Goal: Check status

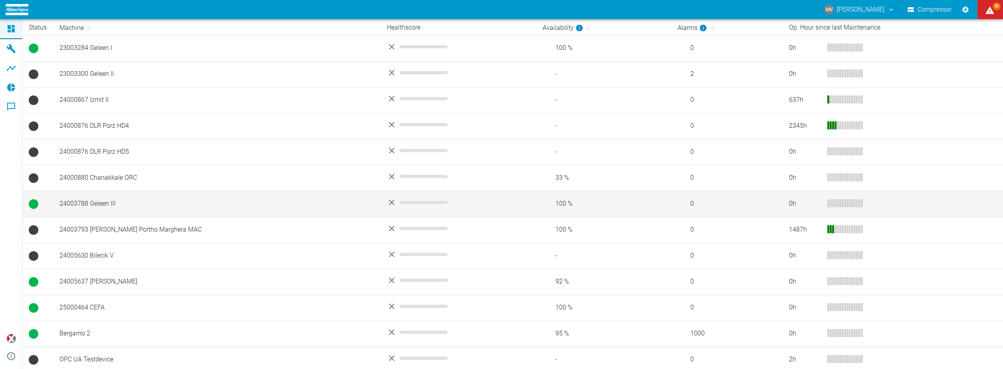
scroll to position [166, 0]
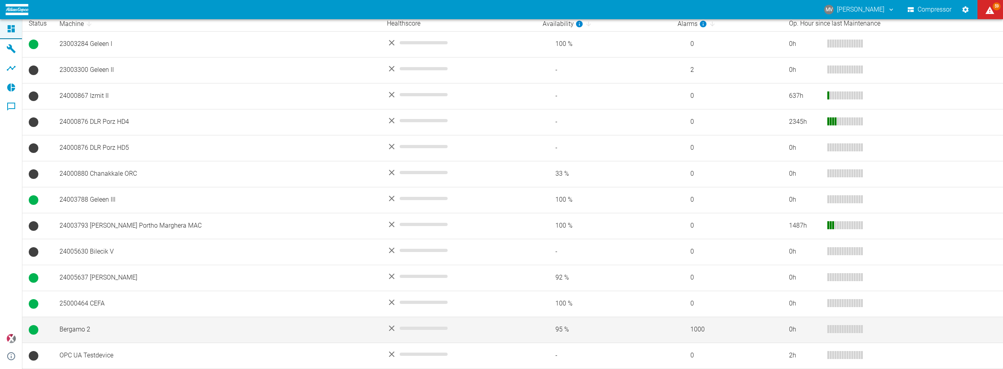
click at [79, 327] on td "Bergamo 2" at bounding box center [216, 330] width 327 height 26
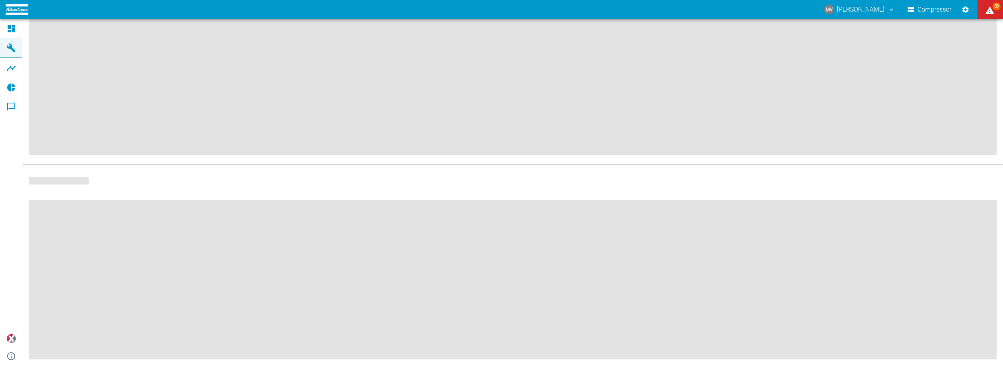
scroll to position [96, 0]
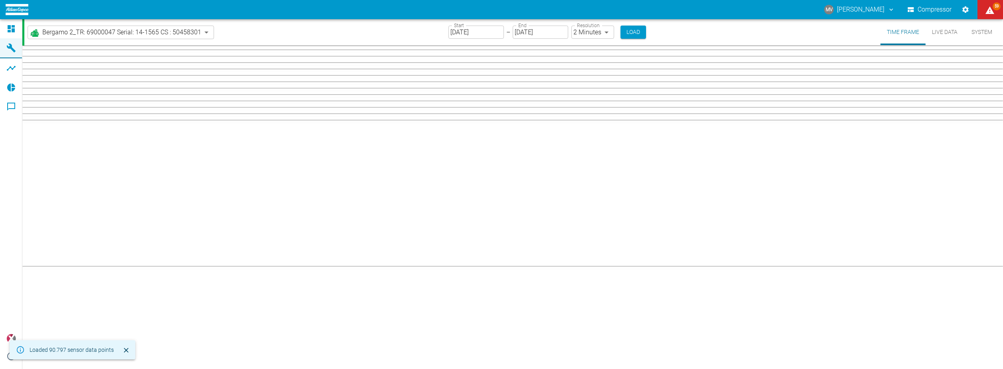
type input "2min"
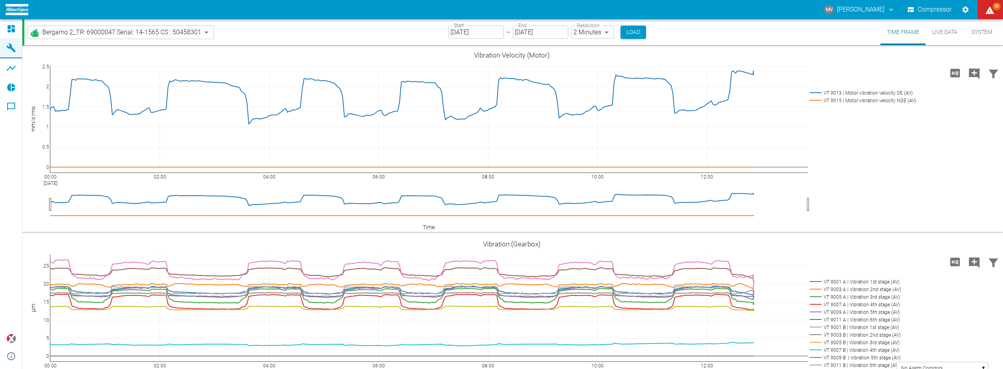
click at [859, 34] on div "Bergamo 2_TR: 69000047 Serial: 14-1565 CS : 50458301 be8d29ba-8787-498f-81f8-2f…" at bounding box center [513, 32] width 979 height 26
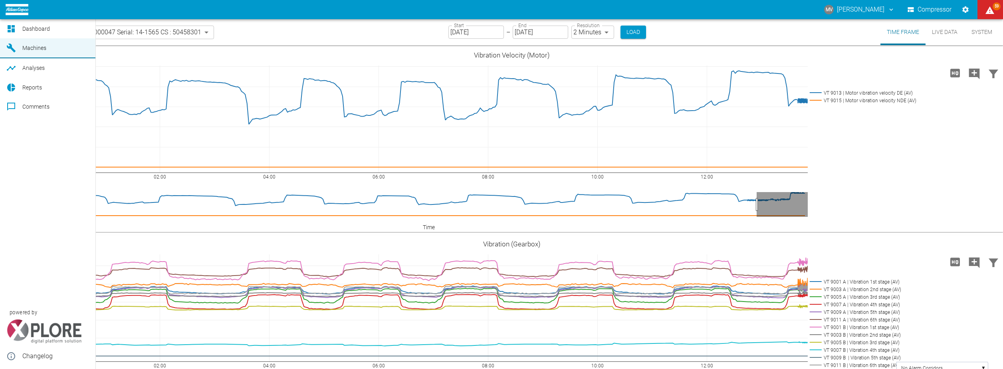
click at [14, 29] on icon at bounding box center [11, 28] width 7 height 7
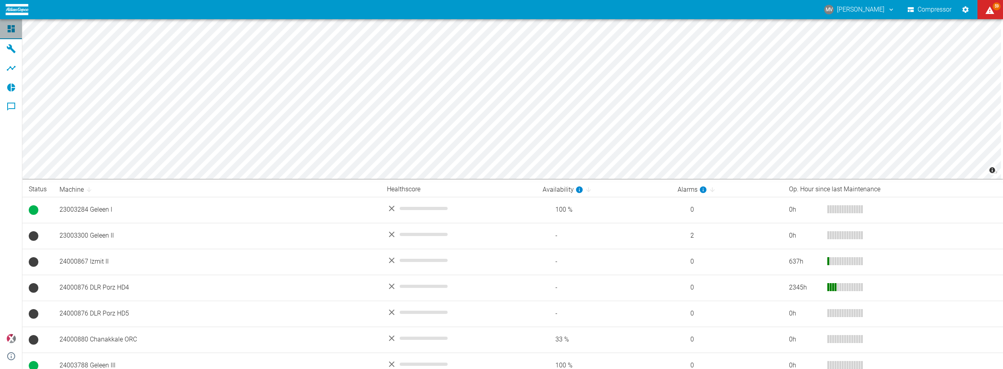
click at [14, 29] on icon at bounding box center [11, 28] width 7 height 7
